Goal: Task Accomplishment & Management: Manage account settings

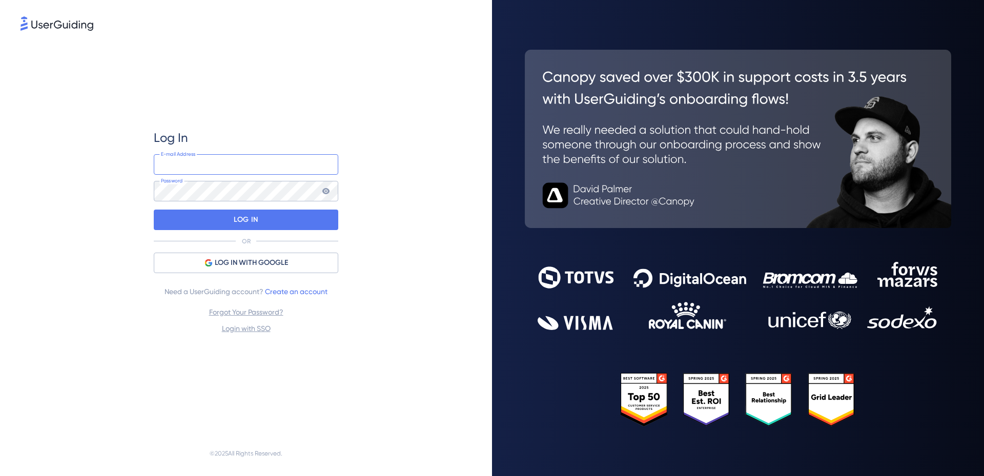
click at [201, 162] on input "email" at bounding box center [246, 164] width 185 height 21
paste input "[EMAIL_ADDRESS][DOMAIN_NAME]"
type input "[EMAIL_ADDRESS][DOMAIN_NAME]"
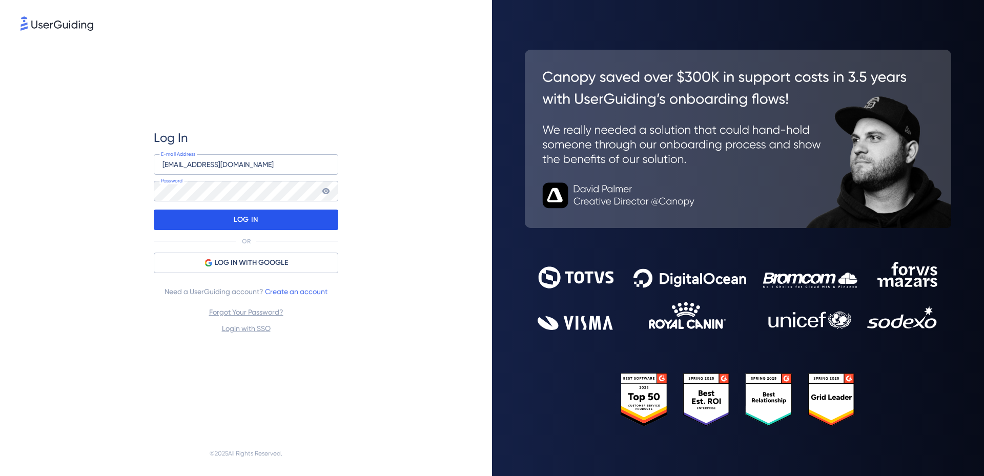
click at [246, 217] on p "LOG IN" at bounding box center [246, 220] width 24 height 16
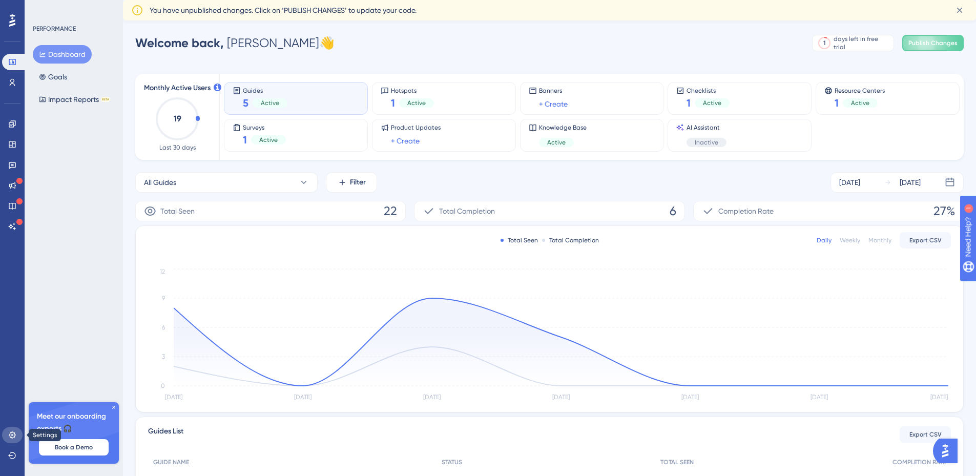
click at [8, 435] on icon at bounding box center [12, 435] width 8 height 8
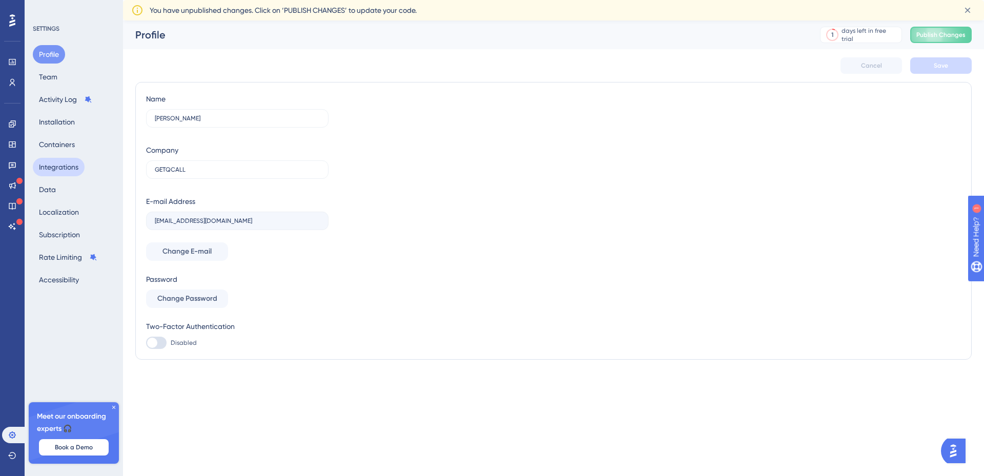
click at [58, 161] on button "Integrations" at bounding box center [59, 167] width 52 height 18
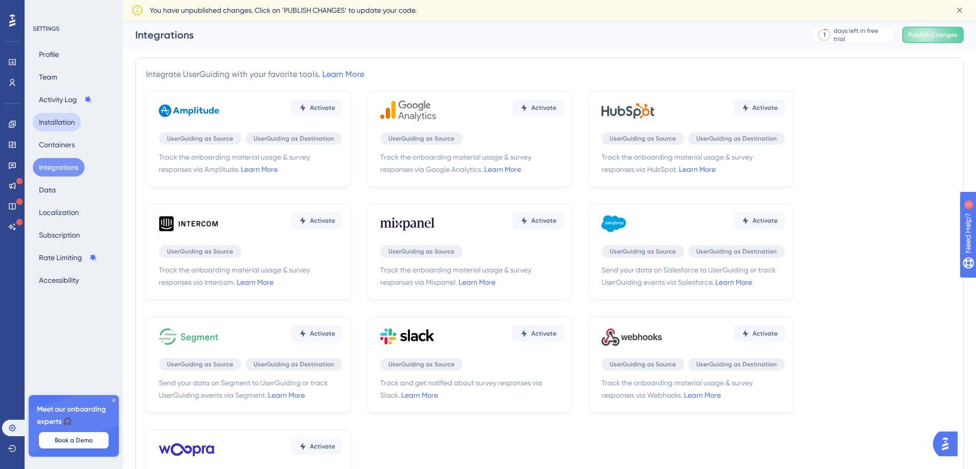
click at [48, 122] on button "Installation" at bounding box center [57, 122] width 48 height 18
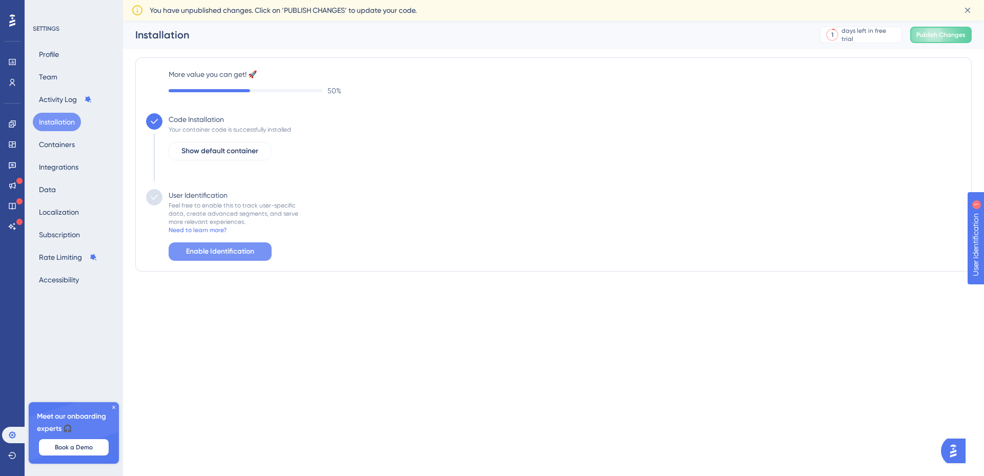
click at [213, 249] on span "Enable Identification" at bounding box center [220, 252] width 68 height 12
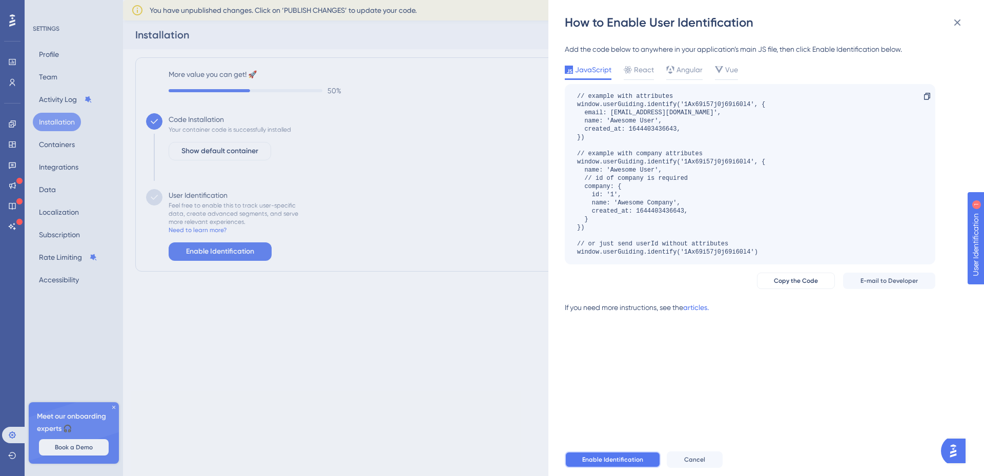
click at [601, 462] on span "Enable Identification" at bounding box center [612, 460] width 61 height 8
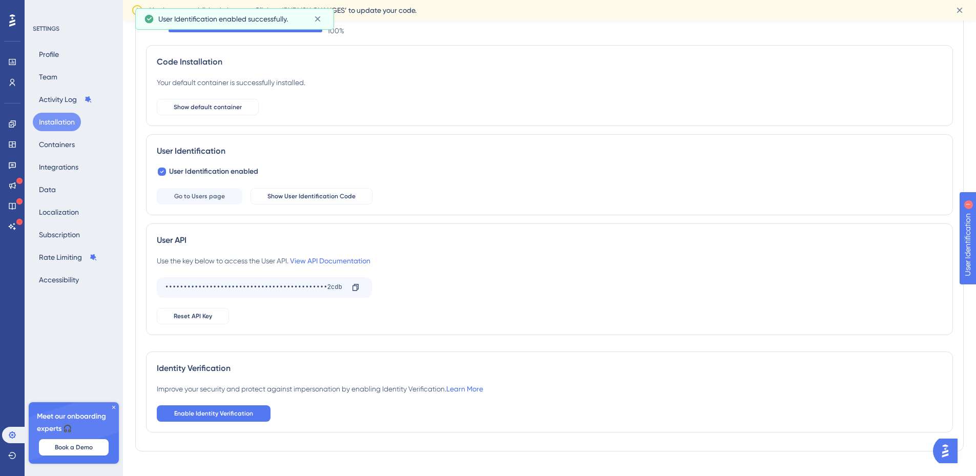
scroll to position [64, 0]
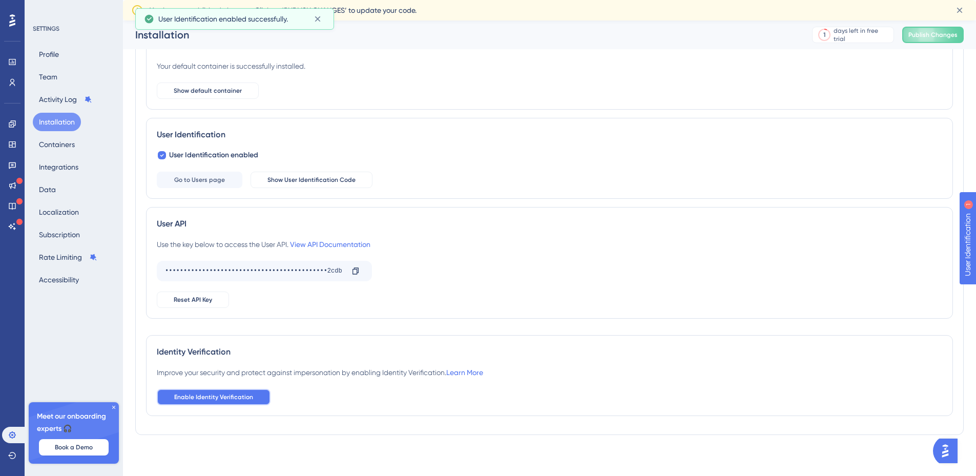
click at [243, 403] on button "Enable Identity Verification" at bounding box center [214, 397] width 114 height 16
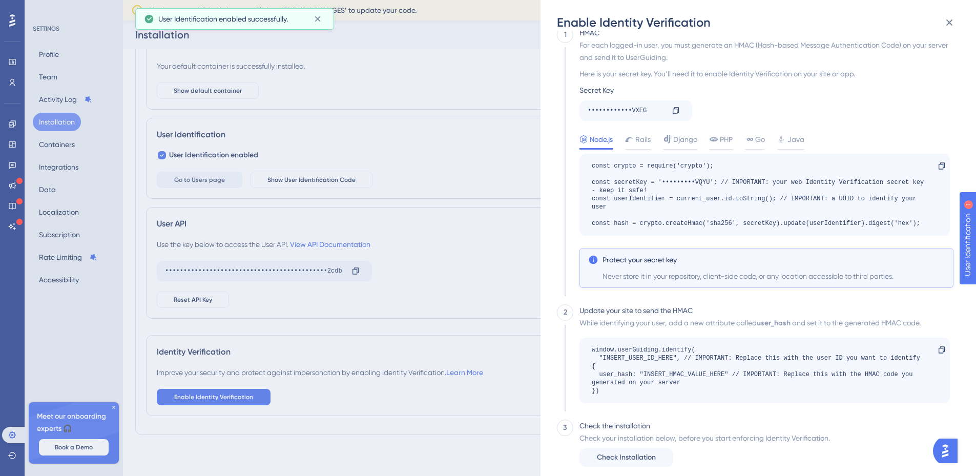
scroll to position [32, 0]
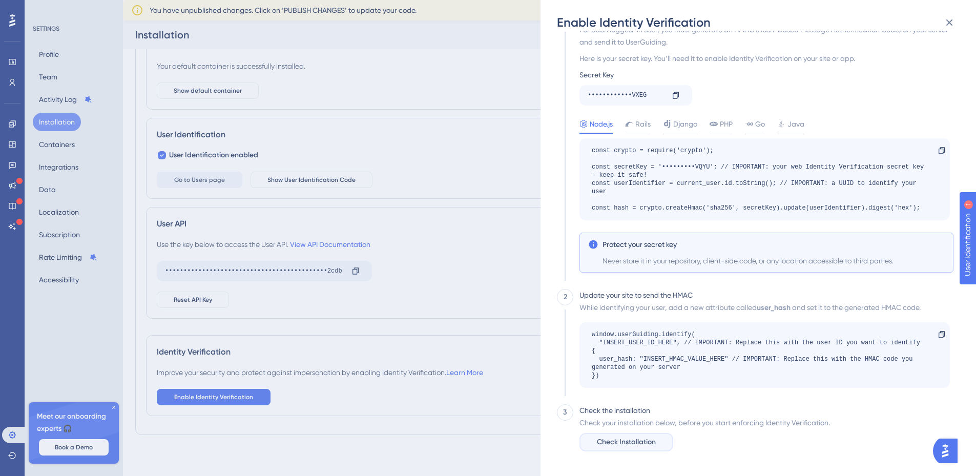
click at [630, 439] on span "Check Installation" at bounding box center [626, 442] width 59 height 12
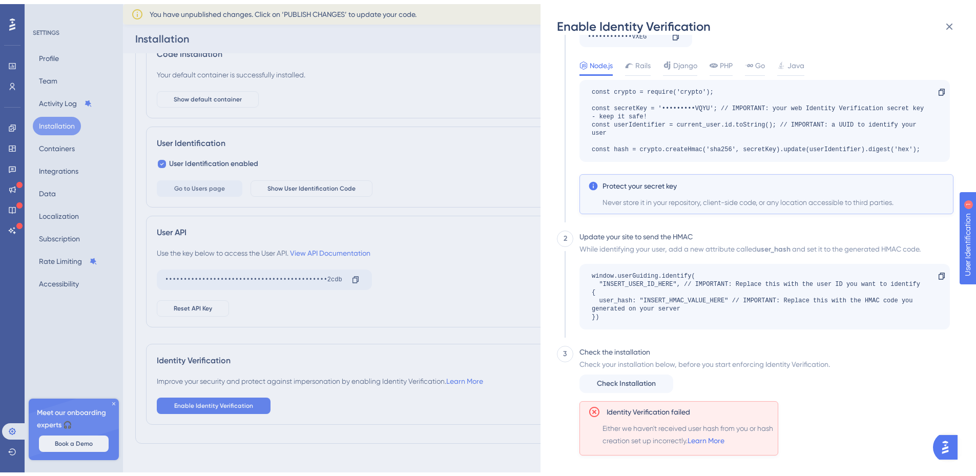
scroll to position [64, 0]
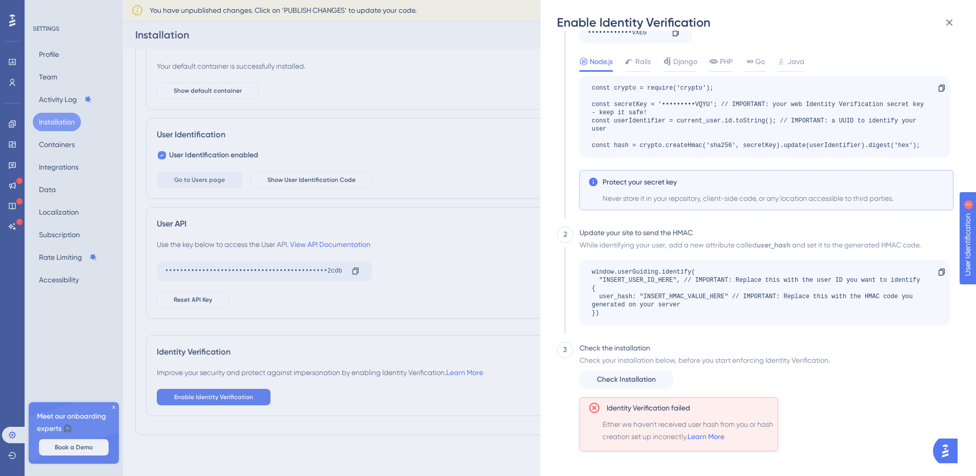
click at [249, 369] on div "Enable Identity Verification 1 HMAC For each logged-in user, you must generate …" at bounding box center [488, 238] width 976 height 476
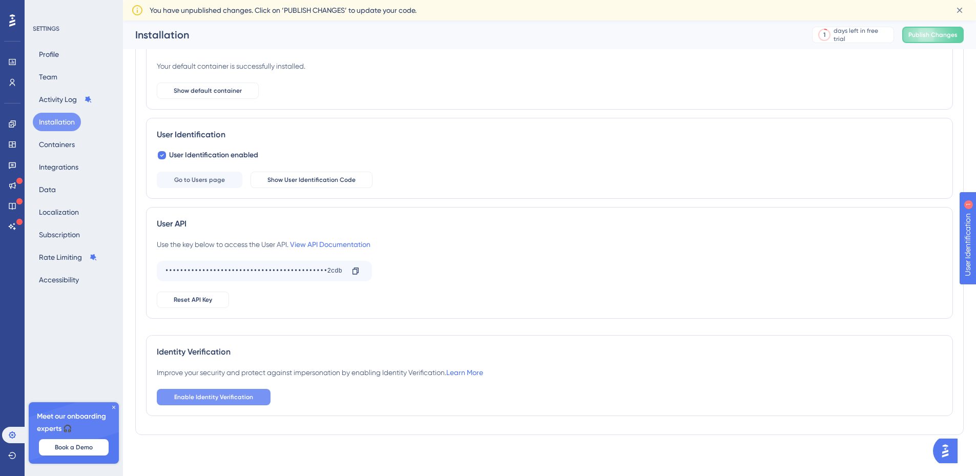
click at [230, 400] on span "Enable Identity Verification" at bounding box center [213, 397] width 79 height 8
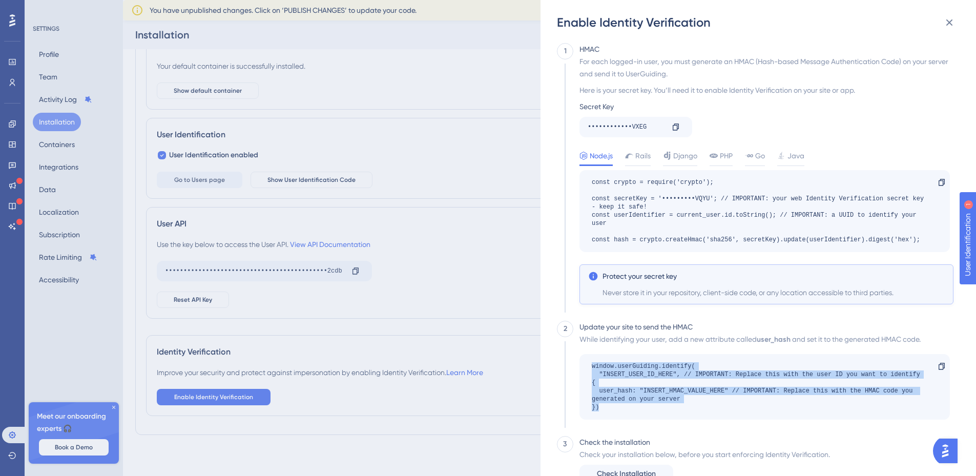
drag, startPoint x: 602, startPoint y: 408, endPoint x: 580, endPoint y: 370, distance: 43.9
click at [580, 370] on div "window.userGuiding.identify( "INSERT_USER_ID_HERE", // IMPORTANT: Replace this …" at bounding box center [765, 387] width 371 height 66
copy div "window.userGuiding.identify( "INSERT_USER_ID_HERE", // IMPORTANT: Replace this …"
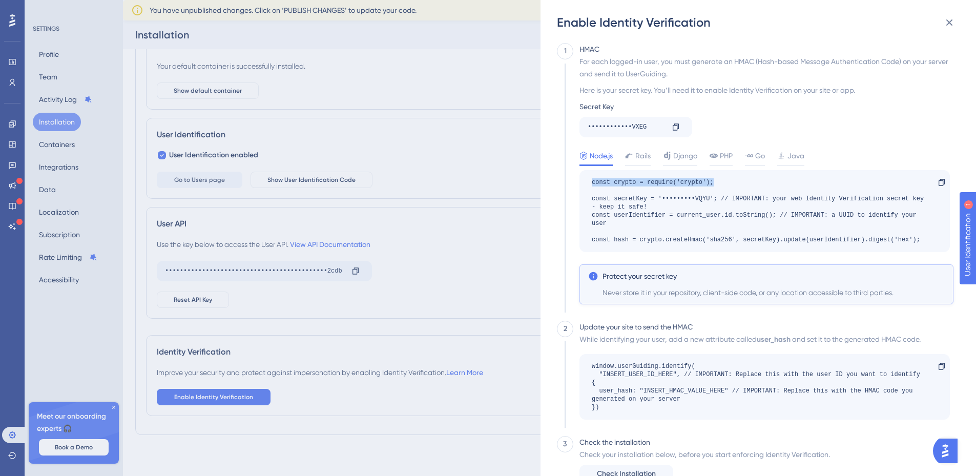
drag, startPoint x: 592, startPoint y: 182, endPoint x: 769, endPoint y: 186, distance: 176.9
click at [769, 186] on div "const crypto = require('crypto'); const secretKey = '•••••••••VQYU'; // IMPORTA…" at bounding box center [760, 211] width 336 height 66
copy div "const crypto = require('crypto');"
click at [674, 127] on icon at bounding box center [676, 127] width 6 height 7
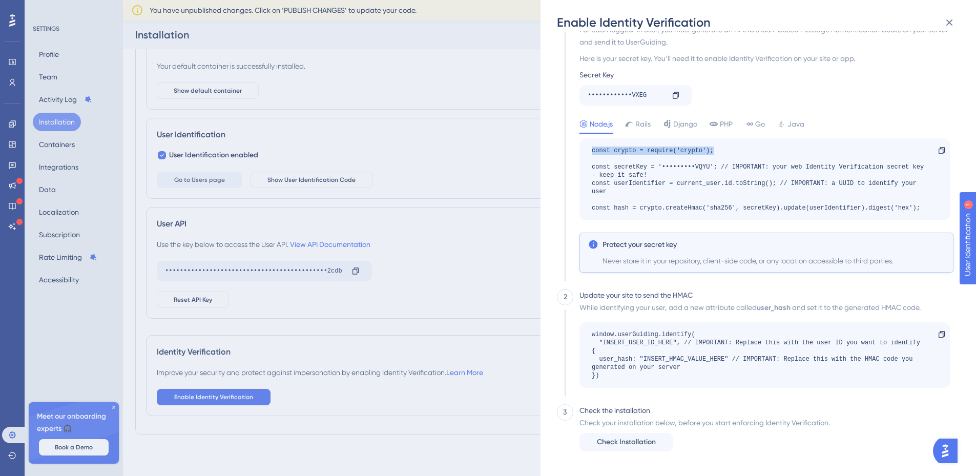
drag, startPoint x: 592, startPoint y: 153, endPoint x: 723, endPoint y: 149, distance: 131.3
click at [723, 149] on div "const crypto = require('crypto'); const secretKey = '•••••••••VQYU'; // IMPORTA…" at bounding box center [760, 180] width 336 height 66
copy div "const crypto = require('crypto');"
click at [596, 186] on div "const crypto = require('crypto'); const secretKey = '•••••••••VQYU'; // IMPORTA…" at bounding box center [760, 180] width 336 height 66
drag, startPoint x: 591, startPoint y: 168, endPoint x: 718, endPoint y: 167, distance: 127.1
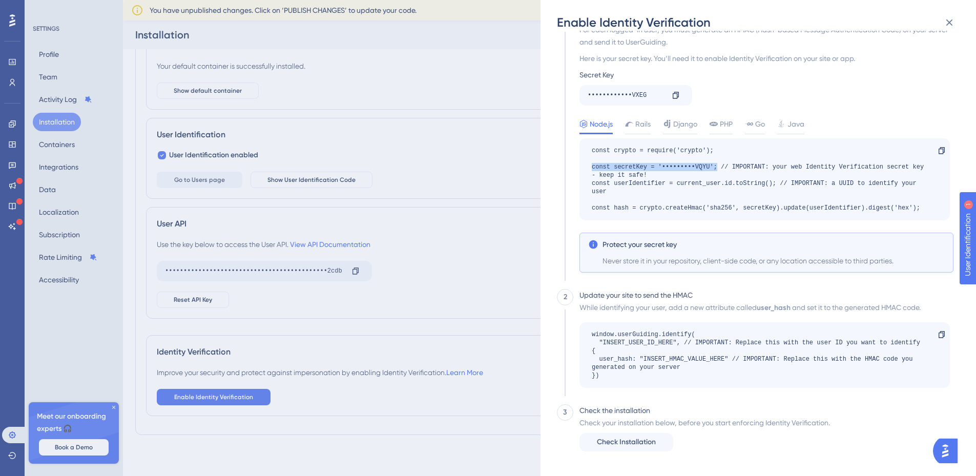
click at [718, 167] on div "const crypto = require('crypto'); const secretKey = '•••••••••VQYU'; // IMPORTA…" at bounding box center [765, 179] width 371 height 82
copy div "const secretKey = '•••••••••VQYU';"
click at [592, 194] on div "const crypto = require('crypto'); const secretKey = '•••••••••VQYU'; // IMPORTA…" at bounding box center [760, 180] width 336 height 66
drag, startPoint x: 592, startPoint y: 185, endPoint x: 778, endPoint y: 185, distance: 185.6
click at [778, 185] on div "const crypto = require('crypto'); const secretKey = '•••••••••VQYU'; // IMPORTA…" at bounding box center [760, 180] width 336 height 66
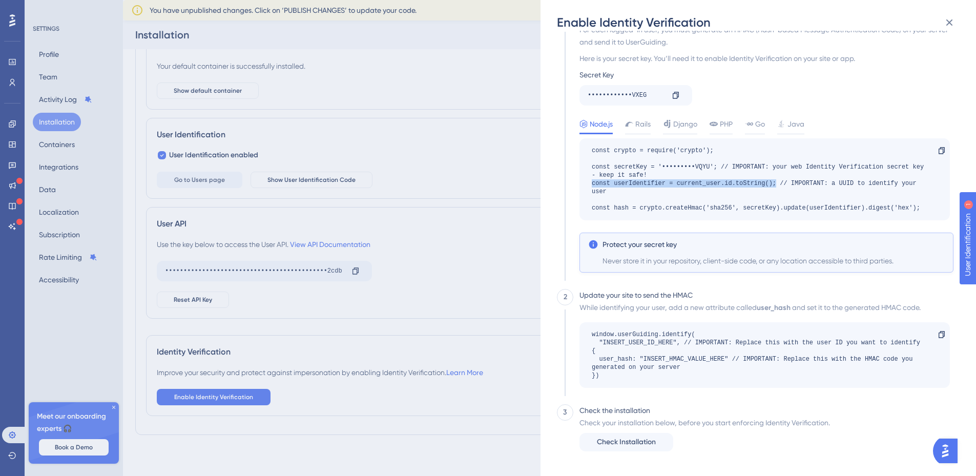
copy div "const userIdentifier = current_user.id.toString();"
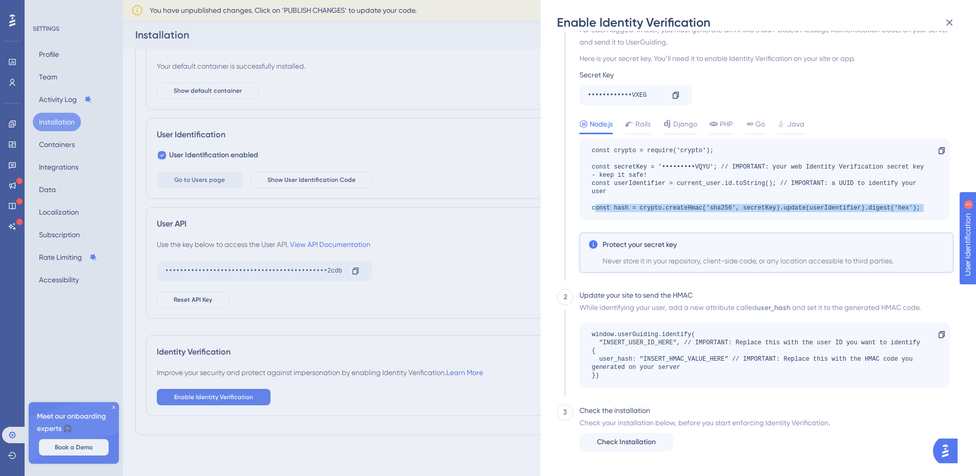
drag, startPoint x: 595, startPoint y: 208, endPoint x: 938, endPoint y: 201, distance: 343.0
click at [938, 201] on div "const crypto = require('crypto'); const secretKey = '•••••••••VQYU'; // IMPORTA…" at bounding box center [765, 179] width 371 height 82
copy div "onst hash = crypto.createHmac('sha256', secretKey).update(userIdentifier).diges…"
click at [696, 206] on div "const crypto = require('crypto'); const secretKey = '•••••••••VQYU'; // IMPORTA…" at bounding box center [760, 180] width 336 height 66
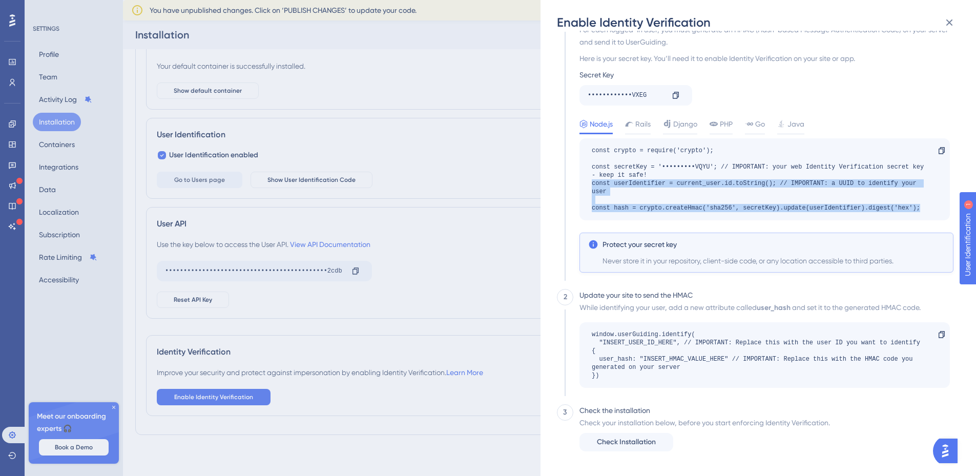
drag, startPoint x: 593, startPoint y: 182, endPoint x: 929, endPoint y: 211, distance: 337.5
click at [929, 211] on div "const crypto = require('crypto'); const secretKey = '•••••••••VQYU'; // IMPORTA…" at bounding box center [765, 179] width 371 height 82
copy div "const userIdentifier = current_user.id.toString(); // IMPORTANT: a UUID to iden…"
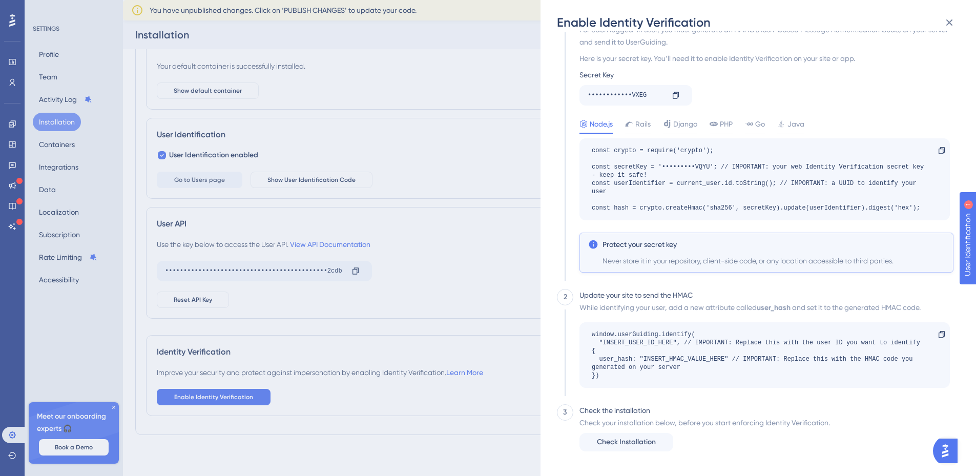
click at [735, 162] on div "const crypto = require('crypto'); const secretKey = '•••••••••VQYU'; // IMPORTA…" at bounding box center [760, 180] width 336 height 66
drag, startPoint x: 593, startPoint y: 184, endPoint x: 779, endPoint y: 185, distance: 186.1
click at [779, 185] on div "const crypto = require('crypto'); const secretKey = '•••••••••VQYU'; // IMPORTA…" at bounding box center [765, 179] width 371 height 82
copy div "const userIdentifier = current_user.id.toString();"
click at [649, 198] on div "const crypto = require('crypto'); const secretKey = '•••••••••VQYU'; // IMPORTA…" at bounding box center [760, 180] width 336 height 66
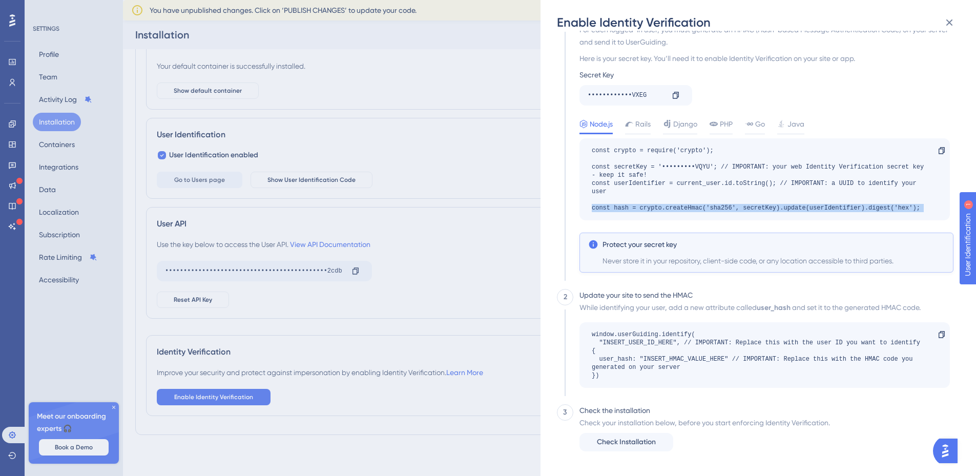
drag, startPoint x: 590, startPoint y: 211, endPoint x: 938, endPoint y: 197, distance: 348.3
click at [938, 197] on div "const crypto = require('crypto'); const secretKey = '•••••••••VQYU'; // IMPORTA…" at bounding box center [765, 179] width 371 height 82
copy div "const hash = crypto.createHmac('sha256', secretKey).update(userIdentifier).dige…"
click at [700, 172] on div "const crypto = require('crypto'); const secretKey = '•••••••••VQYU'; // IMPORTA…" at bounding box center [760, 180] width 336 height 66
click at [228, 406] on div "Enable Identity Verification 1 HMAC For each logged-in user, you must generate …" at bounding box center [488, 238] width 976 height 476
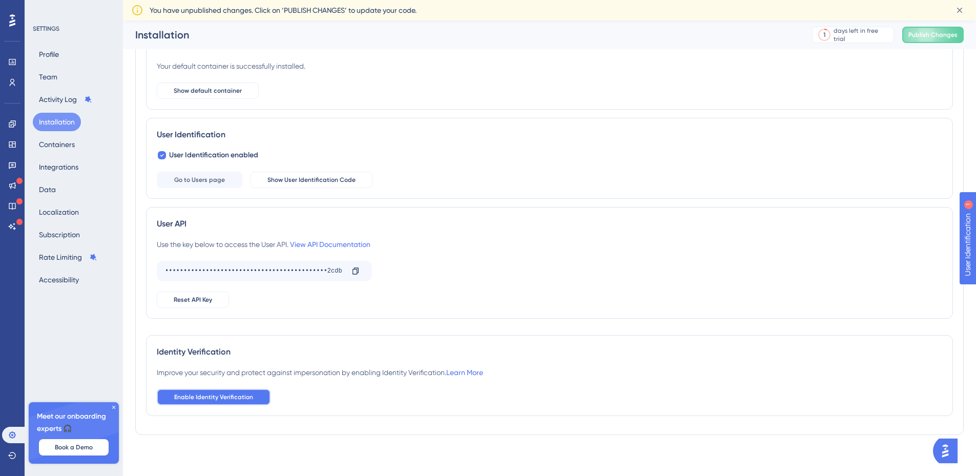
click at [232, 398] on span "Enable Identity Verification" at bounding box center [213, 397] width 79 height 8
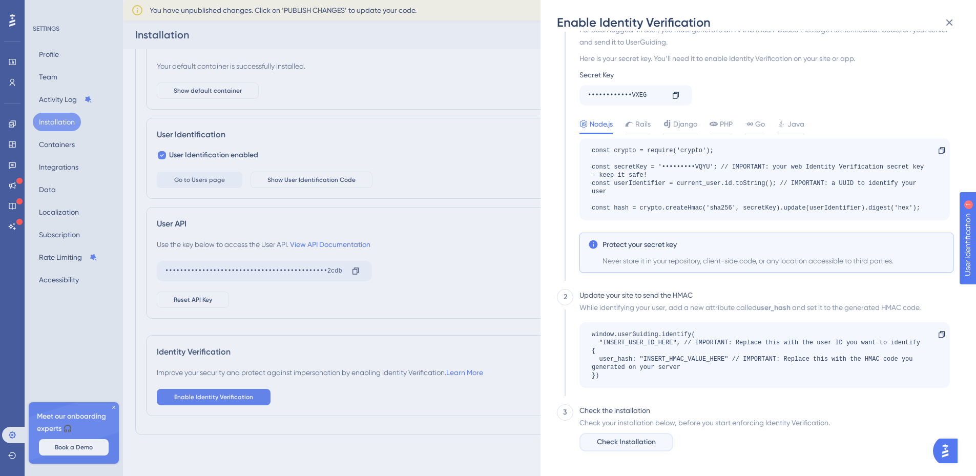
click at [634, 440] on span "Check Installation" at bounding box center [626, 442] width 59 height 12
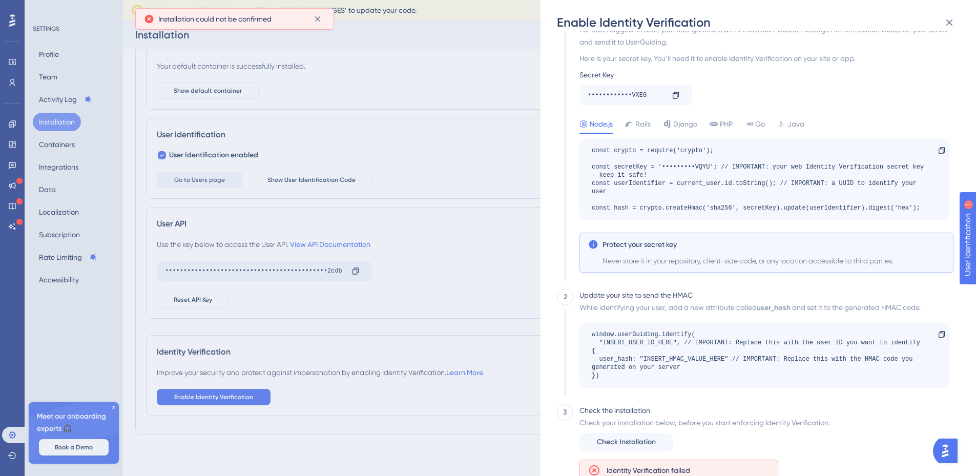
scroll to position [94, 0]
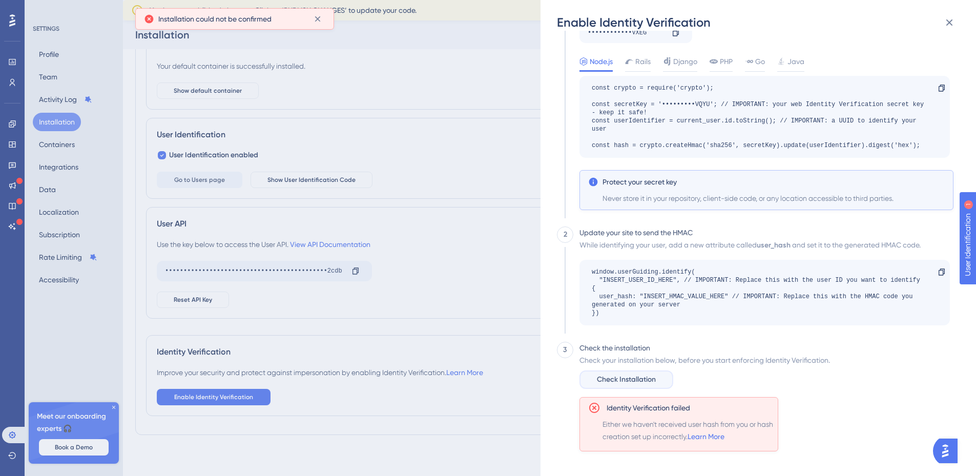
click at [638, 381] on span "Check Installation" at bounding box center [626, 380] width 59 height 12
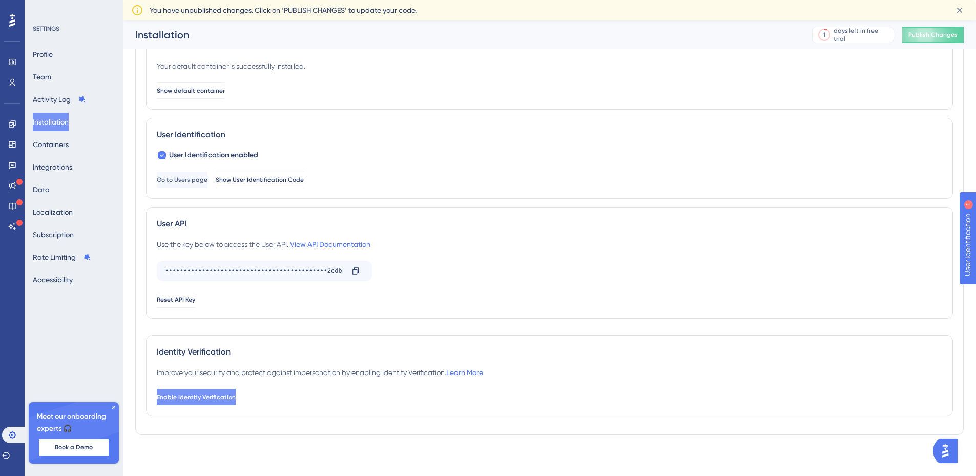
click at [219, 404] on button "Enable Identity Verification" at bounding box center [196, 397] width 79 height 16
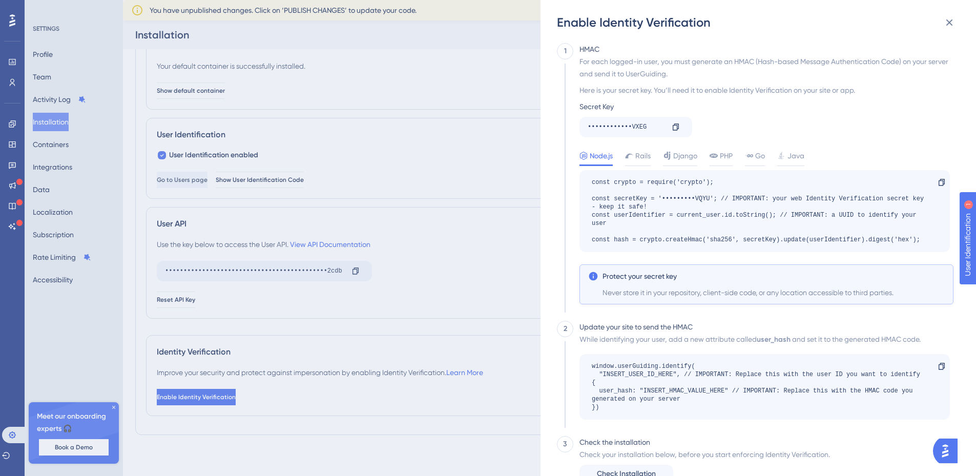
scroll to position [32, 0]
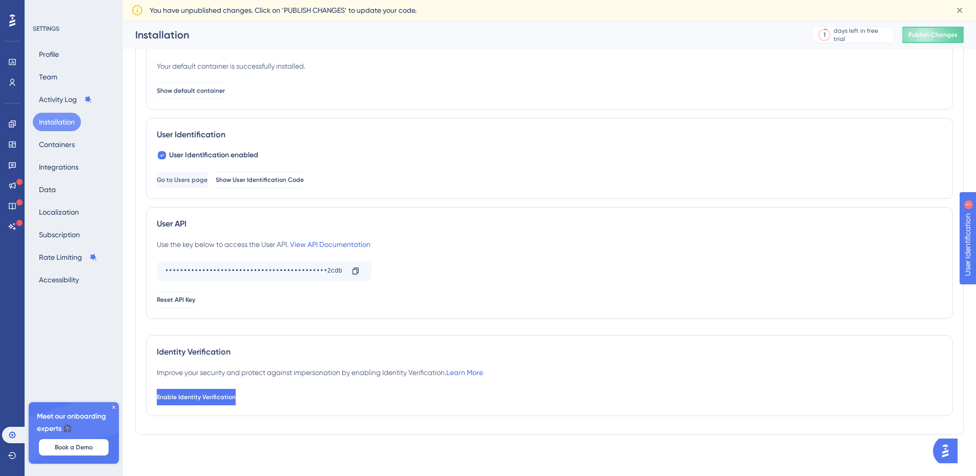
click at [157, 13] on span "You have unpublished changes. Click on ‘PUBLISH CHANGES’ to update your code." at bounding box center [283, 10] width 267 height 12
click at [316, 14] on span "You have unpublished changes. Click on ‘PUBLISH CHANGES’ to update your code." at bounding box center [283, 10] width 267 height 12
click at [925, 36] on span "Publish Changes" at bounding box center [933, 35] width 49 height 8
click at [238, 391] on button "Enable Identity Verification" at bounding box center [197, 397] width 81 height 16
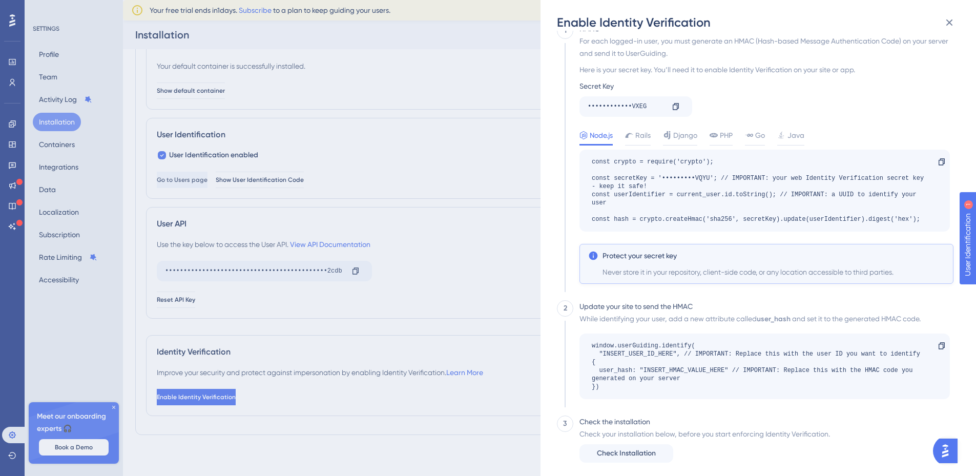
scroll to position [32, 0]
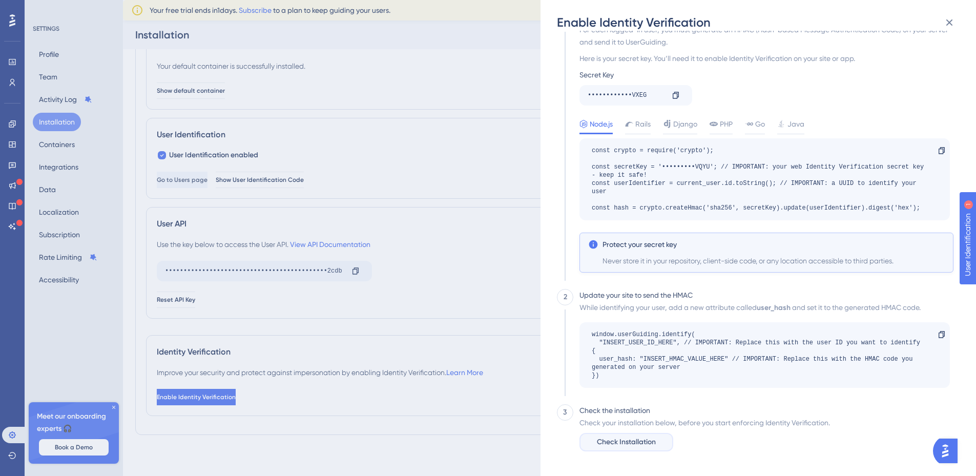
click at [647, 437] on span "Check Installation" at bounding box center [626, 442] width 59 height 12
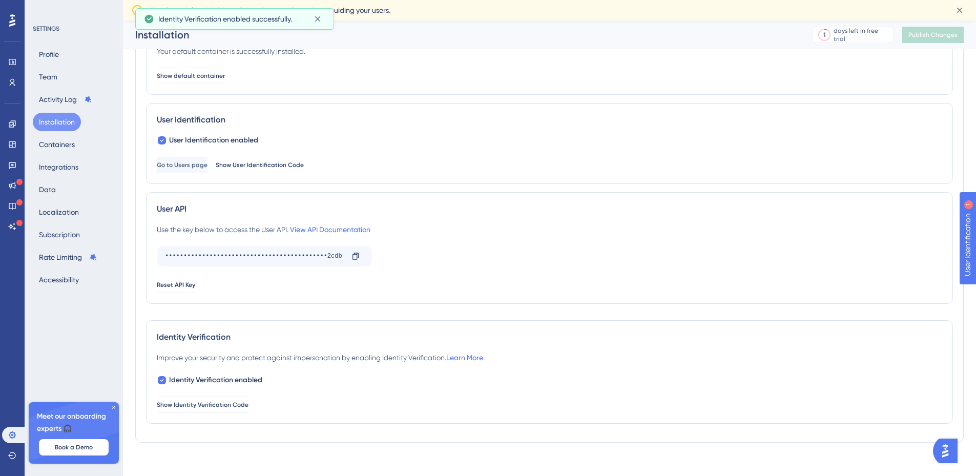
scroll to position [87, 0]
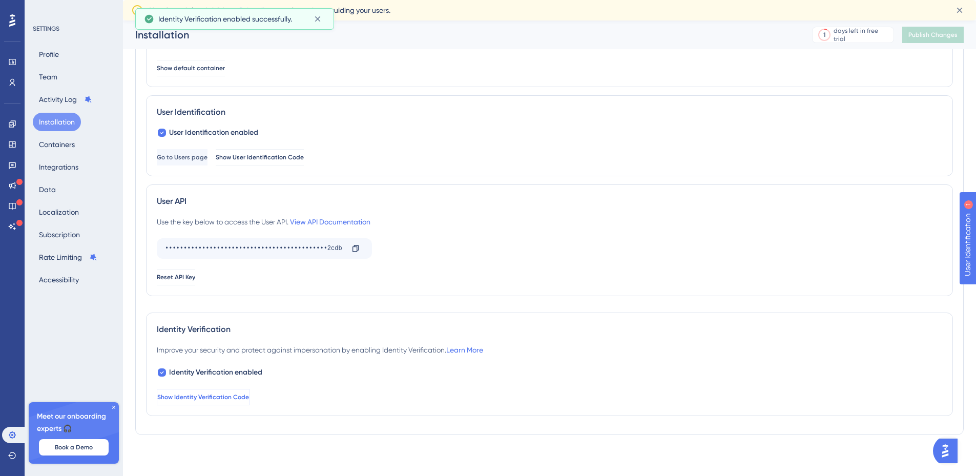
click at [206, 395] on span "Show Identity Verification Code" at bounding box center [203, 397] width 92 height 8
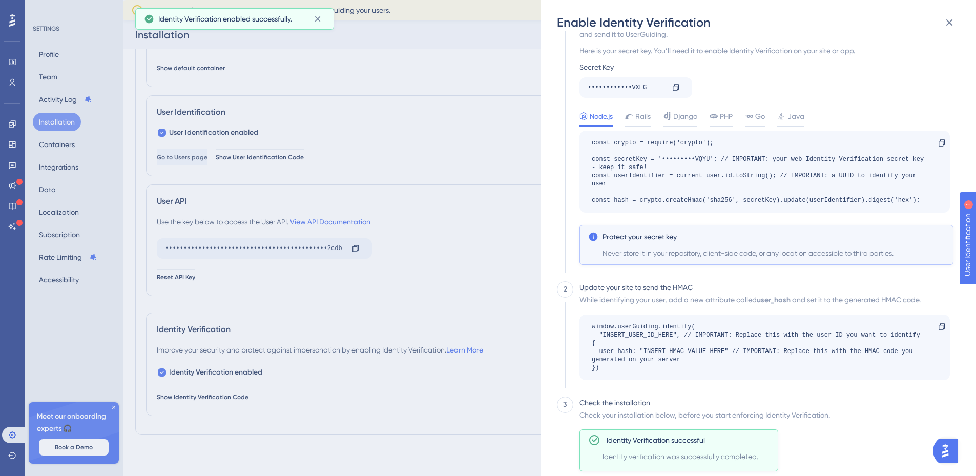
scroll to position [59, 0]
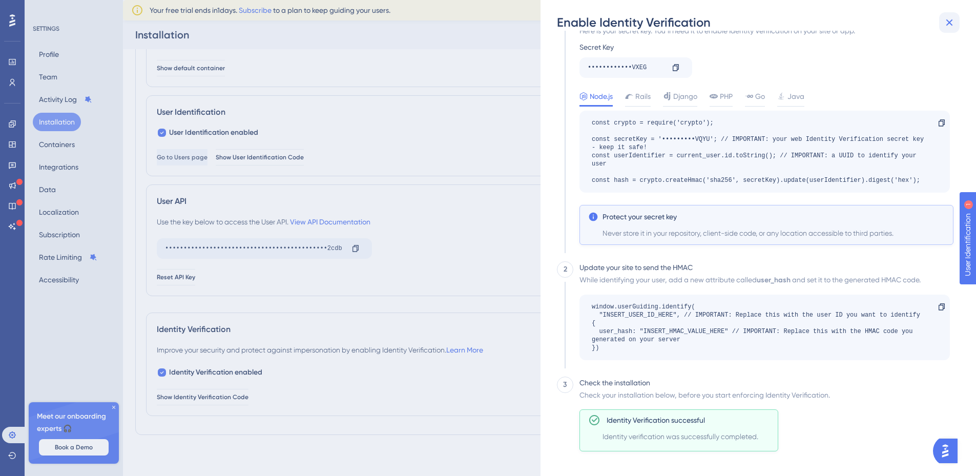
click at [944, 23] on icon at bounding box center [950, 22] width 12 height 12
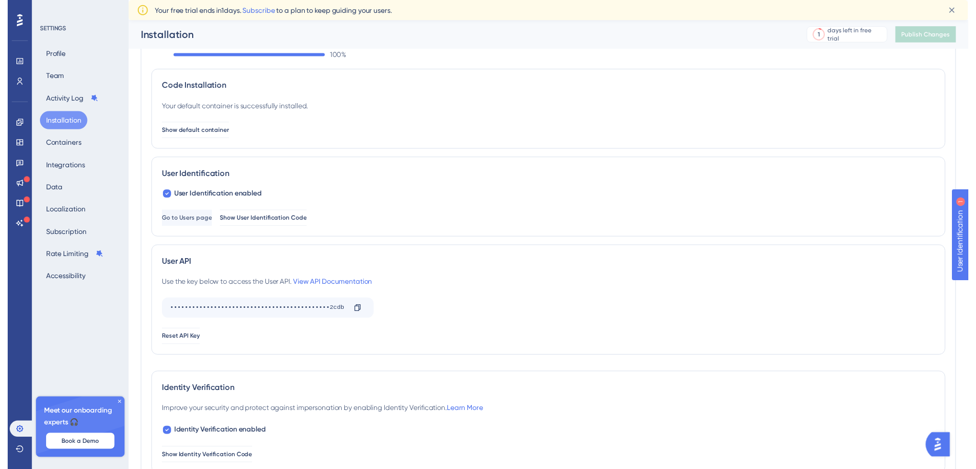
scroll to position [0, 0]
